Goal: Check status

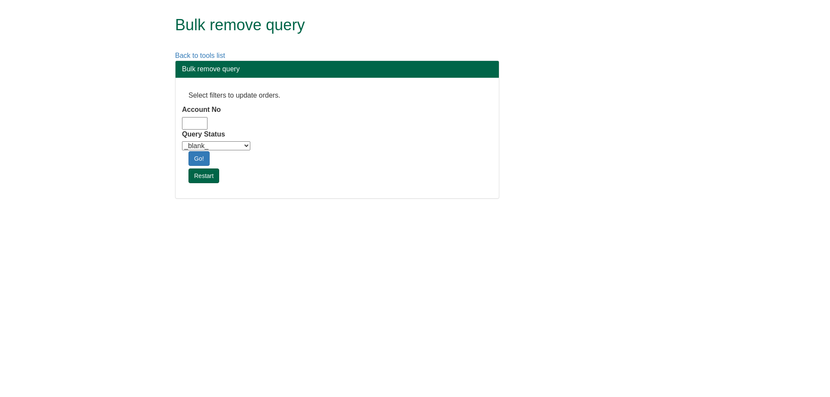
click at [198, 129] on input "Account No" at bounding box center [195, 123] width 26 height 13
type input "adm10"
click at [204, 145] on select "_blank_ Customer Credit_Control Purchasing Internal Other Address High_Value Co…" at bounding box center [216, 145] width 68 height 9
select select "Automation_Check"
click at [182, 141] on select "_blank_ Customer Credit_Control Purchasing Internal Other Address High_Value Co…" at bounding box center [216, 145] width 68 height 9
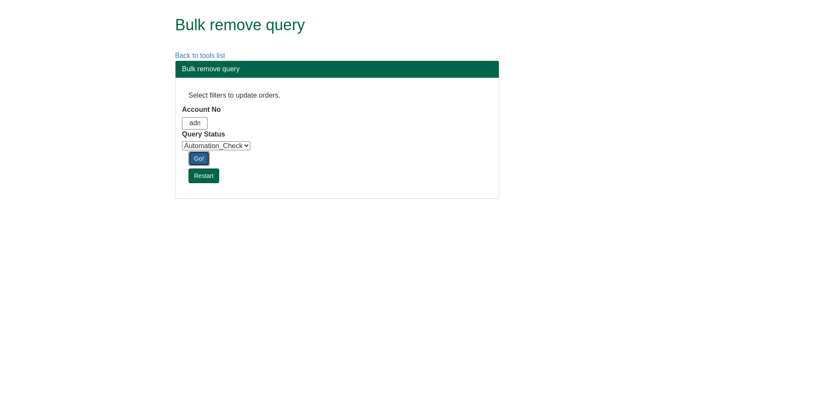
click at [200, 157] on link "Go!" at bounding box center [198, 158] width 21 height 15
